Goal: Task Accomplishment & Management: Use online tool/utility

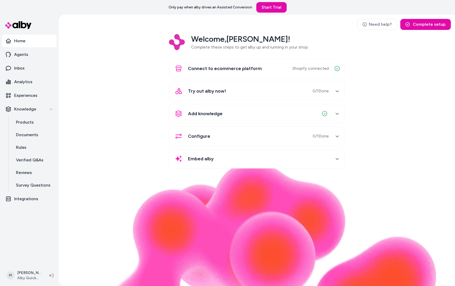
click at [98, 144] on div "Welcome, [PERSON_NAME] ! Complete these steps to get alby up and running in you…" at bounding box center [257, 104] width 388 height 141
click at [29, 136] on p "Documents" at bounding box center [27, 135] width 22 height 6
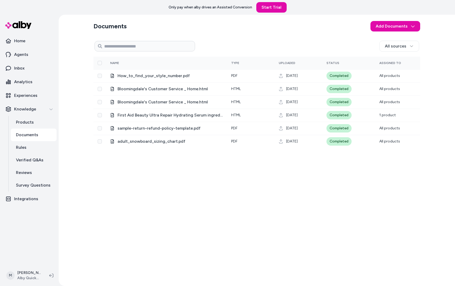
click at [398, 28] on html "Only pay when [PERSON_NAME] drives an Assisted Conversion Start Trial Home Agen…" at bounding box center [227, 143] width 455 height 286
click at [343, 36] on html "Only pay when [PERSON_NAME] drives an Assisted Conversion Start Trial Home Agen…" at bounding box center [227, 143] width 455 height 286
click at [413, 28] on html "Only pay when [PERSON_NAME] drives an Assisted Conversion Start Trial Home Agen…" at bounding box center [227, 143] width 455 height 286
click at [405, 47] on span "Import from URL" at bounding box center [399, 47] width 28 height 5
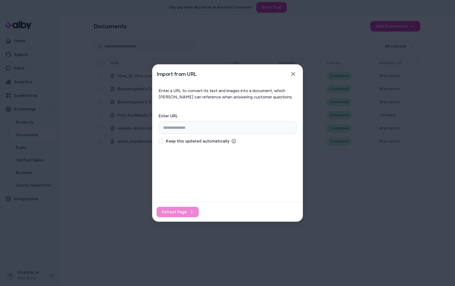
click at [216, 141] on span "Keep this updated automatically" at bounding box center [198, 141] width 64 height 6
click at [163, 141] on button "Keep this updated automatically" at bounding box center [161, 141] width 4 height 4
click at [219, 140] on span "Keep this updated automatically" at bounding box center [198, 141] width 64 height 6
click at [163, 140] on button "Keep this updated automatically" at bounding box center [161, 141] width 4 height 4
click at [243, 158] on div "Import from URL Close Enter a URL to convert its text and images into a documen…" at bounding box center [227, 142] width 151 height 157
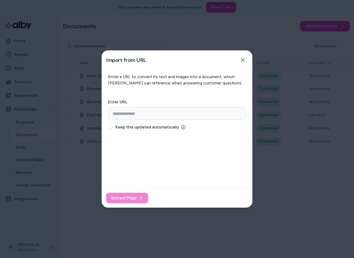
click at [169, 127] on span "Keep this updated automatically" at bounding box center [148, 127] width 64 height 6
drag, startPoint x: 131, startPoint y: 130, endPoint x: 127, endPoint y: 129, distance: 4.6
click at [129, 129] on span "Keep this updated automatically" at bounding box center [148, 127] width 64 height 6
click at [113, 127] on div "Keep this updated automatically" at bounding box center [177, 127] width 138 height 6
click at [111, 128] on button "Keep this updated automatically" at bounding box center [110, 127] width 4 height 4
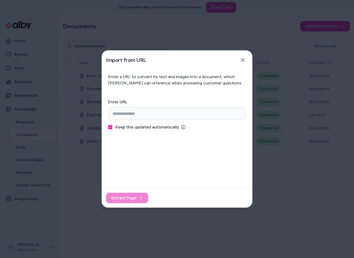
click at [112, 127] on div "Keep this updated automatically" at bounding box center [177, 127] width 138 height 6
click at [150, 143] on div "Import from URL Close Enter a URL to convert its text and images into a documen…" at bounding box center [177, 128] width 151 height 157
drag, startPoint x: 166, startPoint y: 77, endPoint x: 187, endPoint y: 76, distance: 20.5
click at [187, 76] on p "Enter a URL to convert its text and images into a document, which [PERSON_NAME]…" at bounding box center [177, 80] width 138 height 13
